Goal: Check status

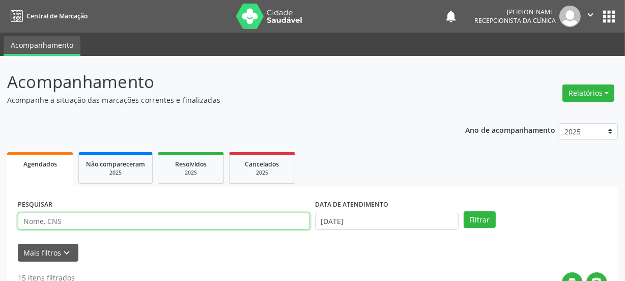
drag, startPoint x: 93, startPoint y: 225, endPoint x: 95, endPoint y: 220, distance: 5.3
click at [94, 223] on input "text" at bounding box center [164, 221] width 292 height 17
type input "705408436047992"
click at [464, 211] on button "Filtrar" at bounding box center [480, 219] width 32 height 17
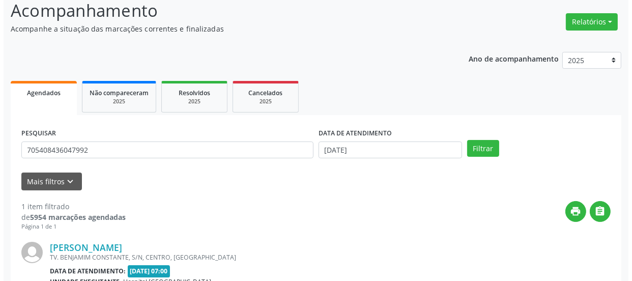
scroll to position [176, 0]
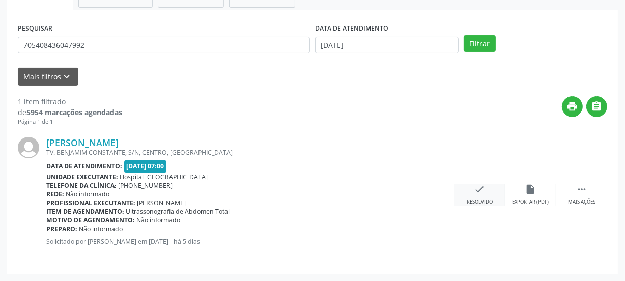
click at [478, 194] on icon "check" at bounding box center [480, 189] width 11 height 11
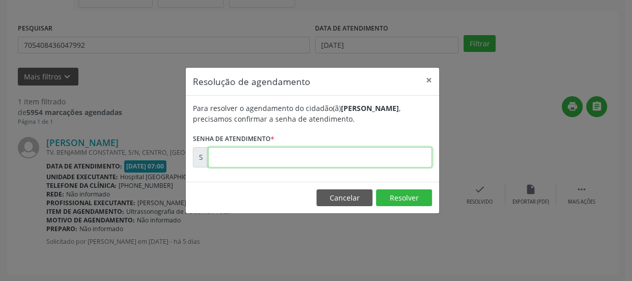
click at [365, 162] on input "text" at bounding box center [320, 157] width 224 height 20
type input "00174486"
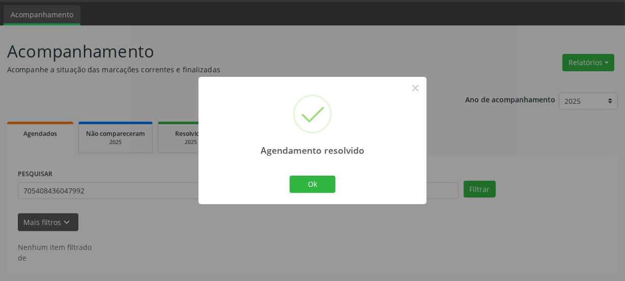
scroll to position [30, 0]
click at [304, 182] on button "Ok" at bounding box center [313, 184] width 46 height 17
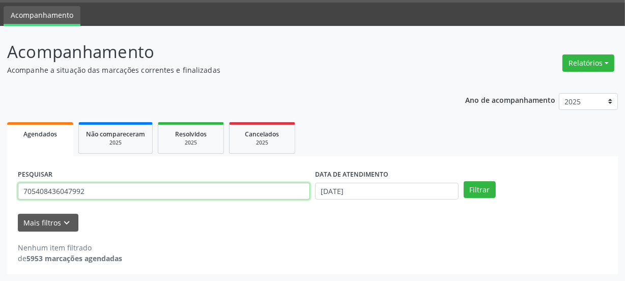
click at [158, 188] on input "705408436047992" at bounding box center [164, 191] width 292 height 17
drag, startPoint x: 132, startPoint y: 188, endPoint x: 0, endPoint y: 199, distance: 132.8
click at [0, 199] on div "Acompanhamento Acompanhe a situação das marcações correntes e finalizadas Relat…" at bounding box center [312, 154] width 625 height 256
paste input "text"
drag, startPoint x: 102, startPoint y: 193, endPoint x: 102, endPoint y: 187, distance: 6.1
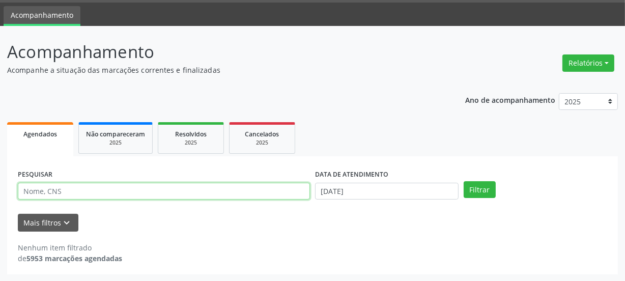
click at [102, 193] on input "text" at bounding box center [164, 191] width 292 height 17
type input "708206601078644"
click at [464, 181] on button "Filtrar" at bounding box center [480, 189] width 32 height 17
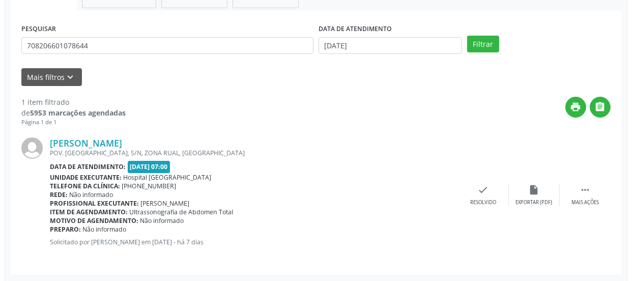
scroll to position [176, 0]
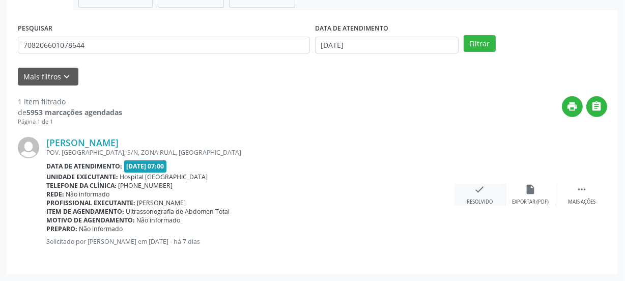
click at [463, 199] on div "check Resolvido" at bounding box center [480, 195] width 51 height 22
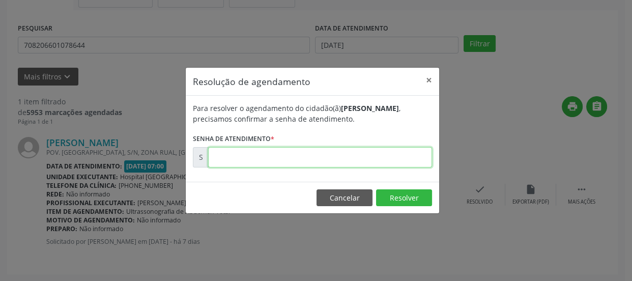
click at [356, 157] on input "text" at bounding box center [320, 157] width 224 height 20
type input "00173949"
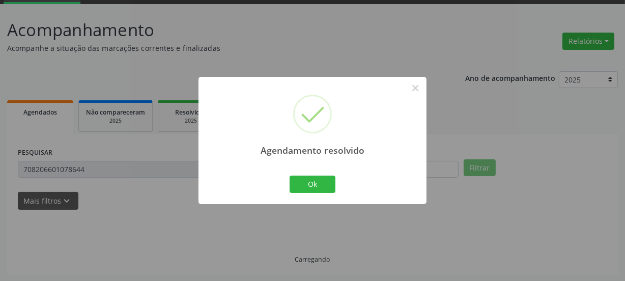
scroll to position [30, 0]
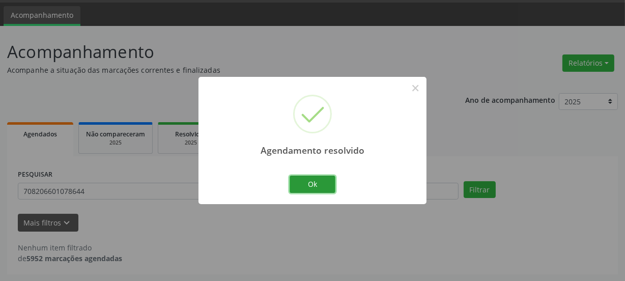
click at [318, 178] on button "Ok" at bounding box center [313, 184] width 46 height 17
click at [318, 178] on div "Ok Cancel" at bounding box center [313, 184] width 50 height 21
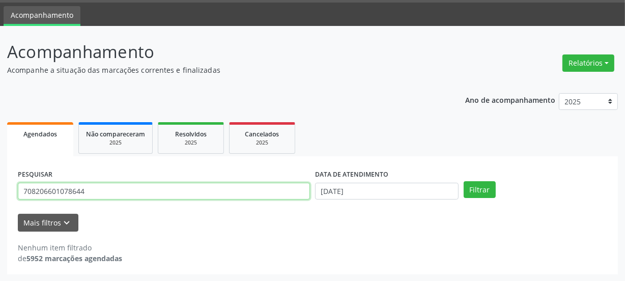
drag, startPoint x: 124, startPoint y: 184, endPoint x: 0, endPoint y: 186, distance: 124.2
click at [0, 199] on div "Acompanhamento Acompanhe a situação das marcações correntes e finalizadas Relat…" at bounding box center [312, 154] width 625 height 256
paste input "text"
type input "700508527338858"
click at [464, 181] on button "Filtrar" at bounding box center [480, 189] width 32 height 17
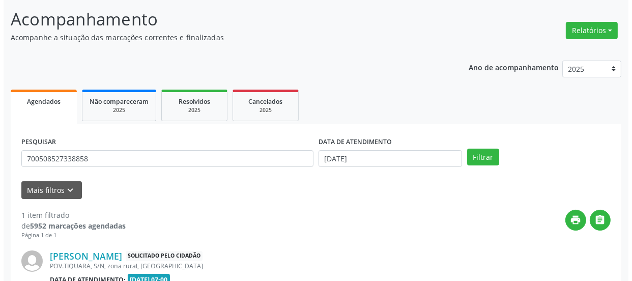
scroll to position [185, 0]
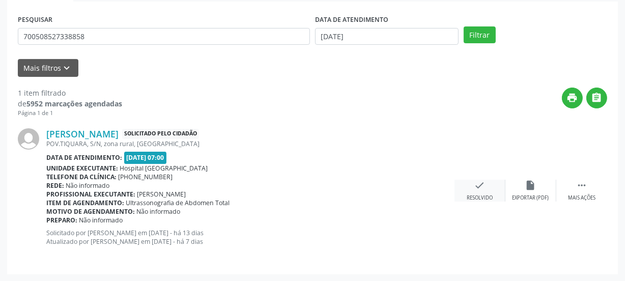
click at [478, 184] on icon "check" at bounding box center [480, 185] width 11 height 11
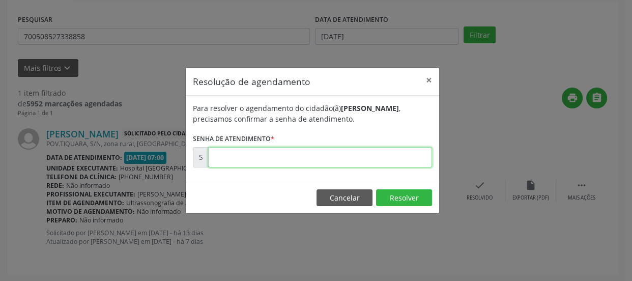
click at [367, 157] on input "text" at bounding box center [320, 157] width 224 height 20
type input "00173290"
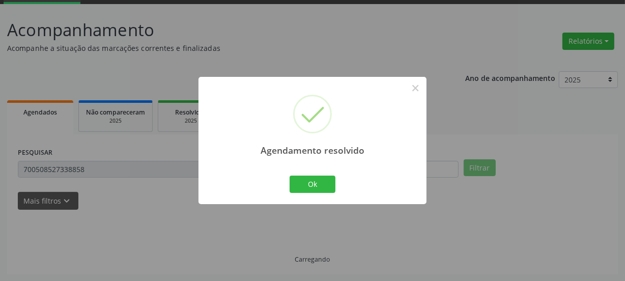
scroll to position [30, 0]
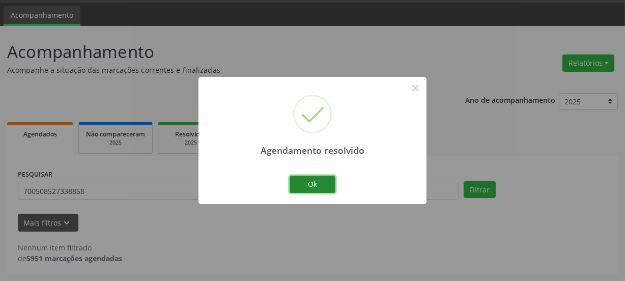
click at [310, 184] on button "Ok" at bounding box center [313, 184] width 46 height 17
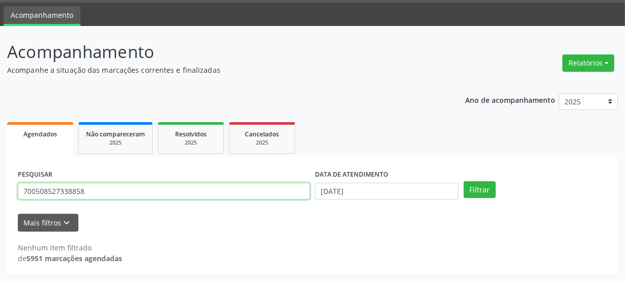
drag, startPoint x: 124, startPoint y: 192, endPoint x: 0, endPoint y: 193, distance: 123.7
click at [0, 194] on div "Acompanhamento Acompanhe a situação das marcações correntes e finalizadas Relat…" at bounding box center [312, 154] width 625 height 256
type input "700007135292604"
click at [464, 181] on button "Filtrar" at bounding box center [480, 189] width 32 height 17
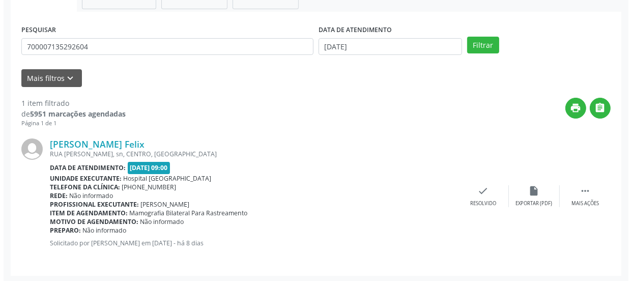
scroll to position [176, 0]
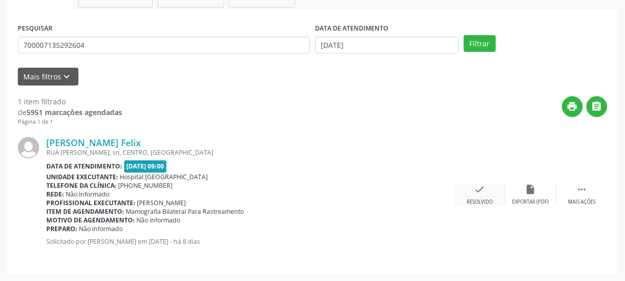
click at [483, 201] on div "Resolvido" at bounding box center [480, 202] width 26 height 7
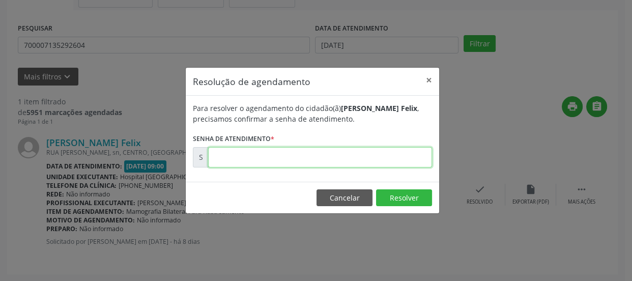
click at [380, 155] on input "text" at bounding box center [320, 157] width 224 height 20
type input "00001737"
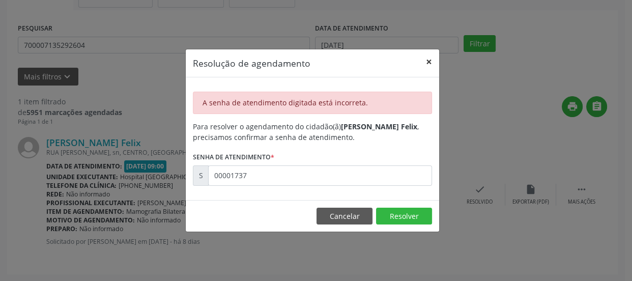
drag, startPoint x: 427, startPoint y: 59, endPoint x: 434, endPoint y: 64, distance: 9.2
click at [427, 60] on button "×" at bounding box center [429, 61] width 20 height 25
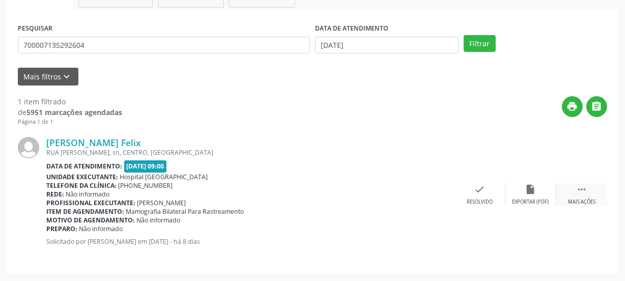
click at [588, 191] on div " Mais ações" at bounding box center [581, 195] width 51 height 22
click at [431, 189] on icon "print" at bounding box center [429, 189] width 11 height 11
click at [326, 193] on icon "check" at bounding box center [327, 189] width 11 height 11
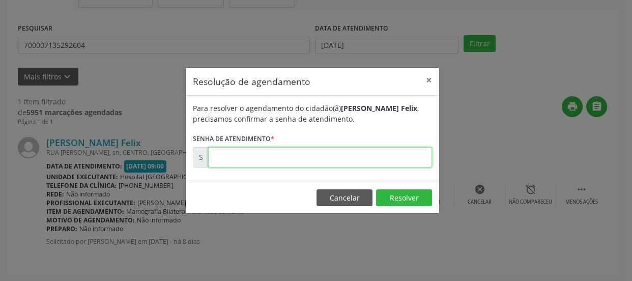
click at [312, 155] on input "text" at bounding box center [320, 157] width 224 height 20
type input "00173766"
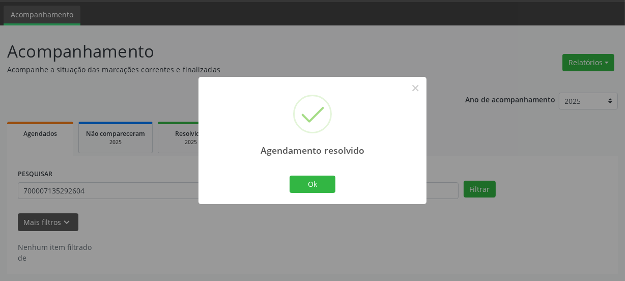
scroll to position [30, 0]
click at [318, 184] on button "Ok" at bounding box center [313, 184] width 46 height 17
